Goal: Information Seeking & Learning: Learn about a topic

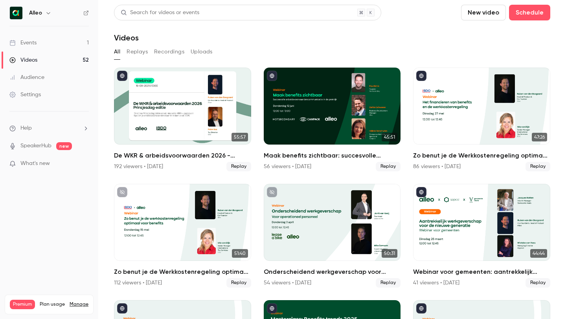
click at [144, 51] on button "Replays" at bounding box center [137, 52] width 21 height 13
click at [118, 50] on button "All" at bounding box center [117, 52] width 6 height 13
click at [70, 40] on link "Events 1" at bounding box center [49, 42] width 98 height 17
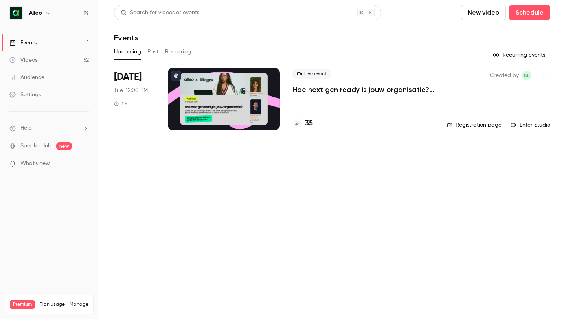
click at [332, 91] on p "Hoe next gen ready is jouw organisatie? Alleo x The Recharge Club" at bounding box center [364, 89] width 142 height 9
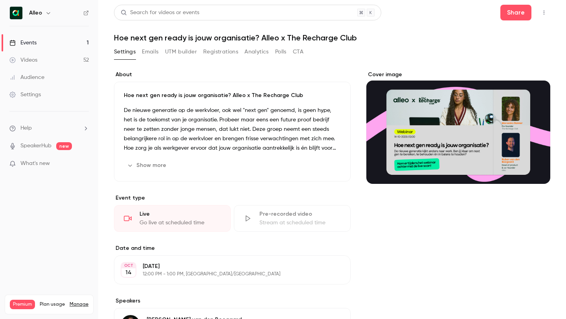
click at [131, 164] on icon "button" at bounding box center [130, 165] width 6 height 6
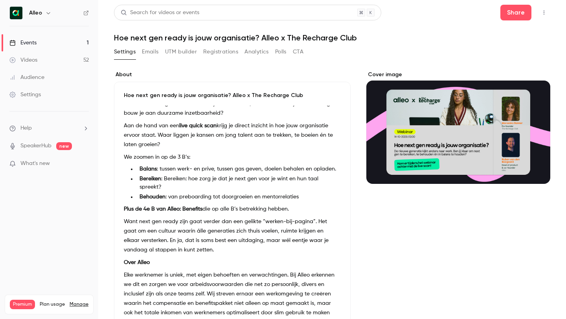
scroll to position [95, 0]
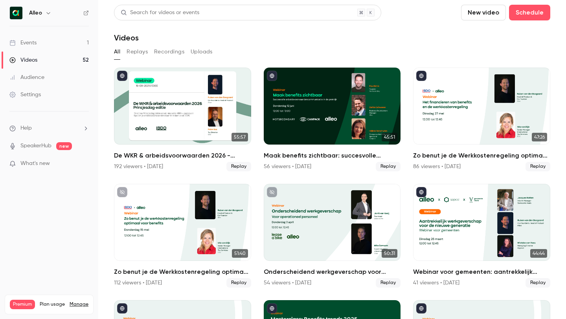
click at [83, 47] on link "Events 1" at bounding box center [49, 42] width 98 height 17
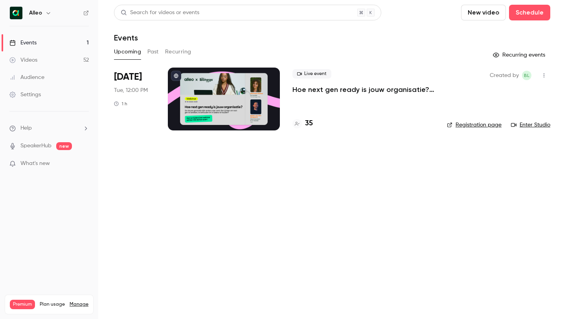
click at [318, 88] on p "Hoe next gen ready is jouw organisatie? Alleo x The Recharge Club" at bounding box center [364, 89] width 142 height 9
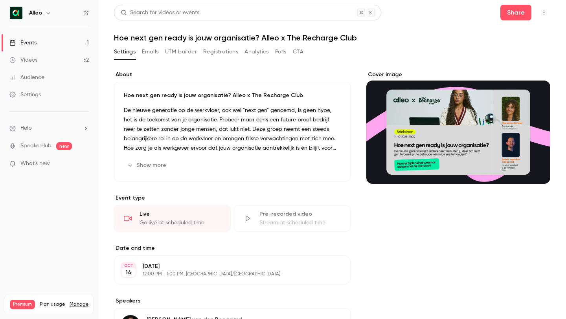
click at [129, 166] on icon "button" at bounding box center [130, 165] width 6 height 6
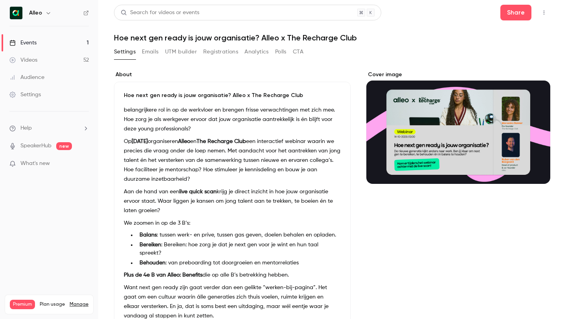
scroll to position [33, 0]
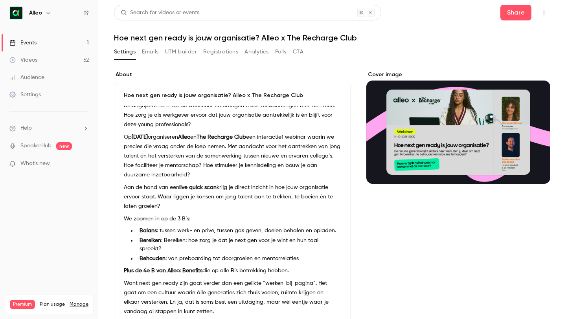
click at [155, 133] on p "Op [DATE] organiseren Alleo en The Recharge Club een interactief webinar waarin…" at bounding box center [232, 156] width 217 height 47
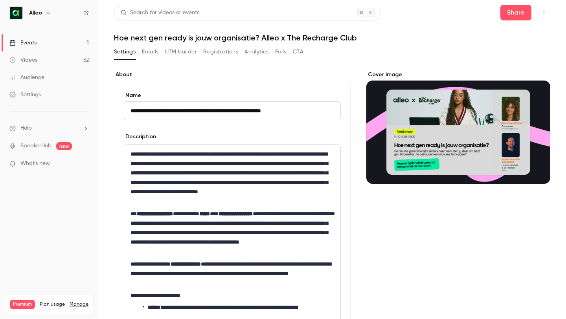
click at [155, 164] on p "**********" at bounding box center [233, 177] width 204 height 57
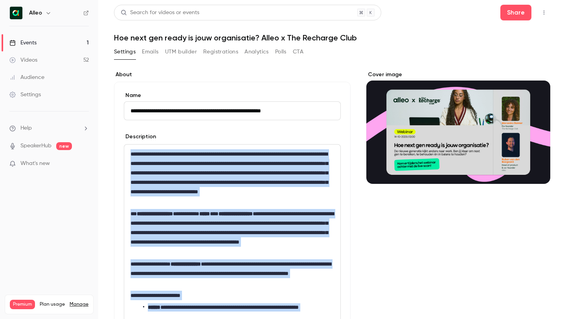
copy div "**********"
